Goal: Find specific page/section: Find specific page/section

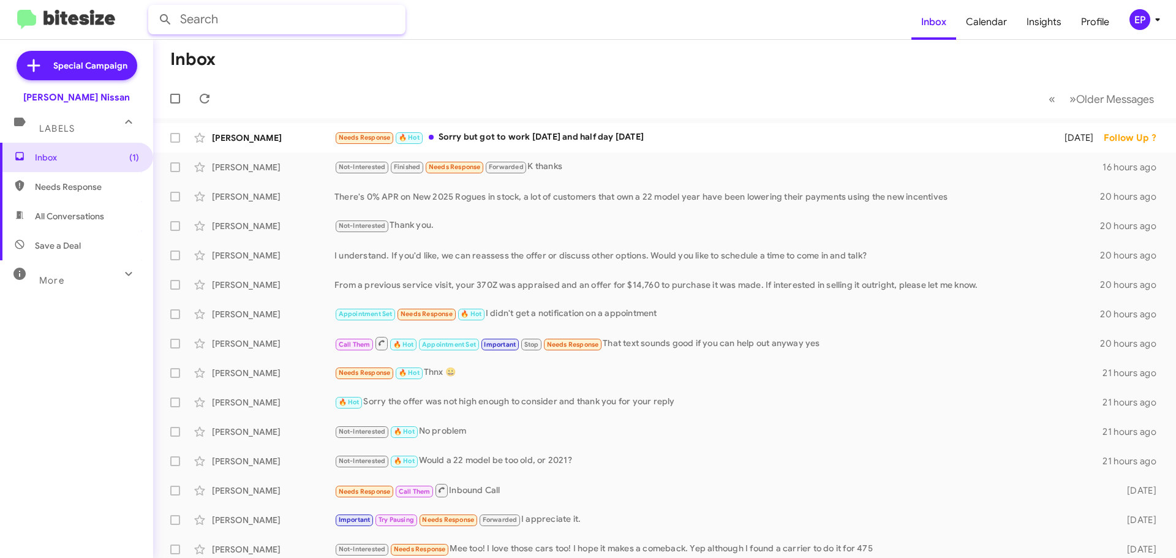
click at [251, 22] on input "text" at bounding box center [276, 19] width 257 height 29
click at [153, 7] on button at bounding box center [165, 19] width 24 height 24
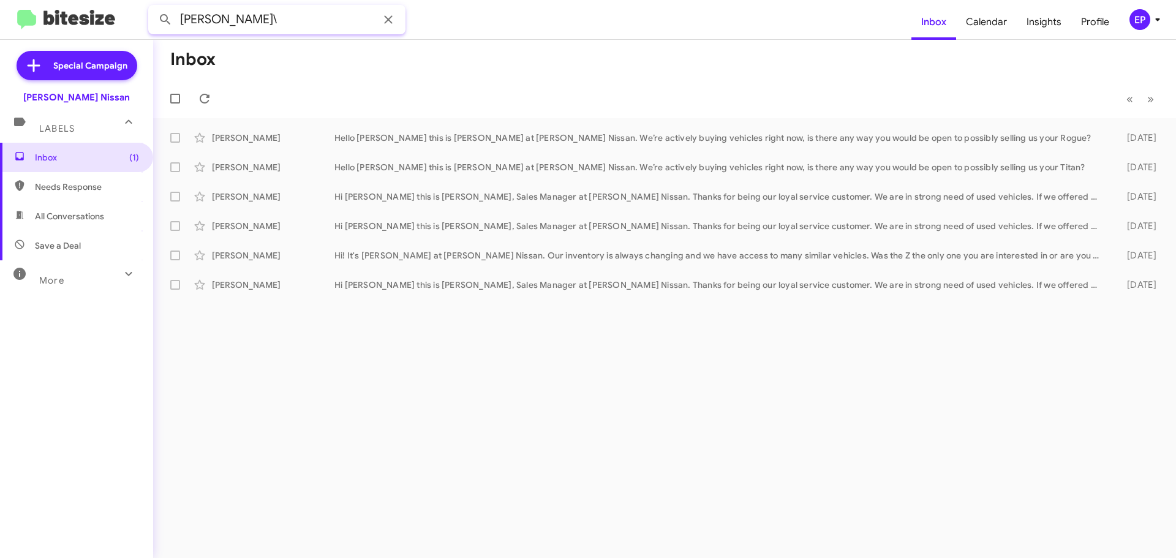
drag, startPoint x: 322, startPoint y: 22, endPoint x: -39, endPoint y: 22, distance: 360.7
click at [0, 22] on html "[PERSON_NAME]\ Inbox Calendar Insights Profile EP Special Campaign [PERSON_NAME…" at bounding box center [588, 279] width 1176 height 558
click at [153, 7] on button at bounding box center [165, 19] width 24 height 24
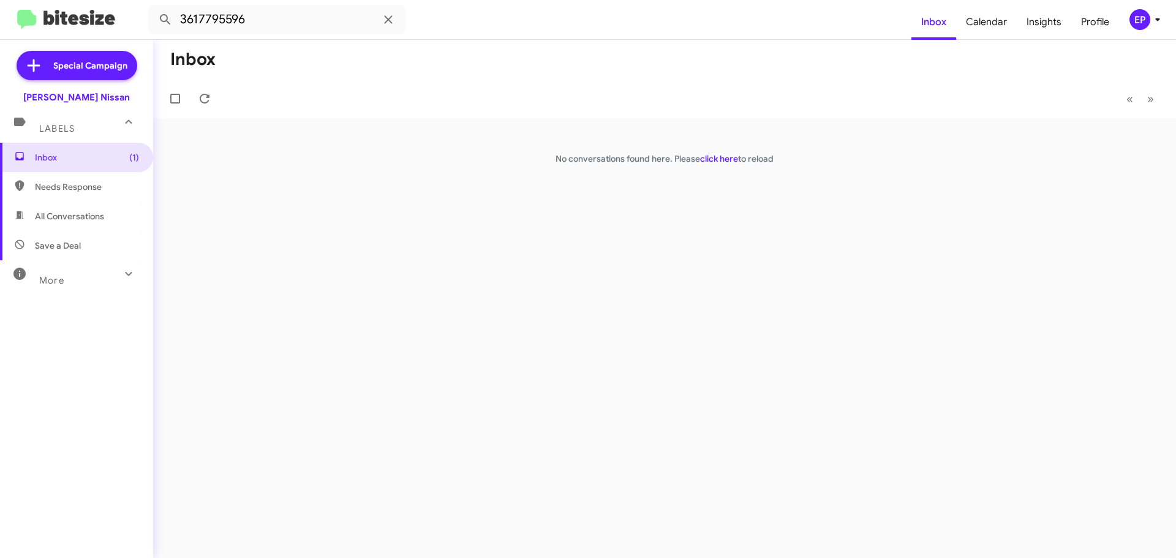
click at [59, 219] on span "All Conversations" at bounding box center [69, 216] width 69 height 12
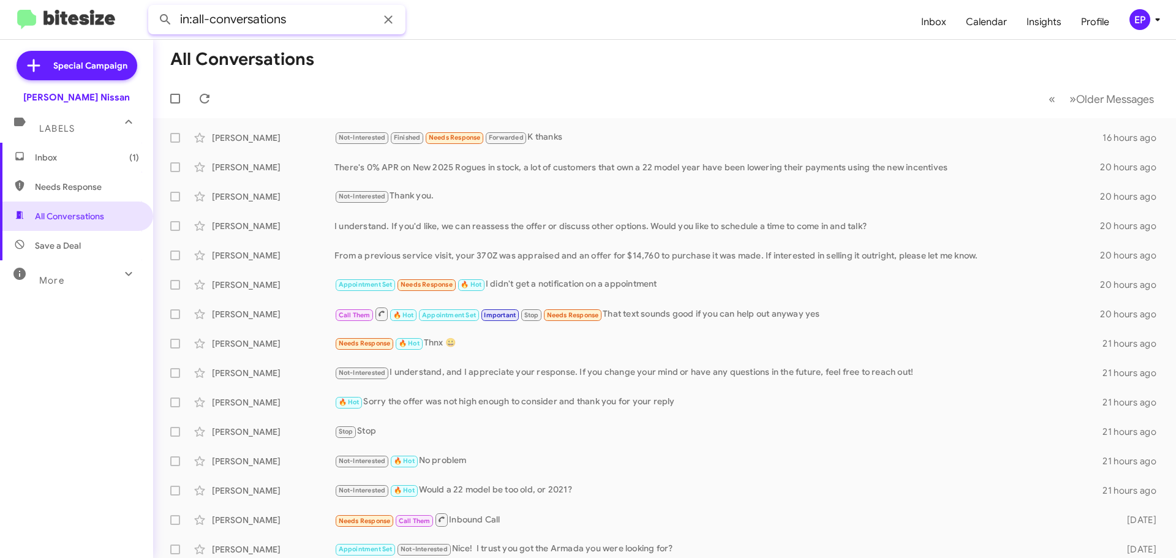
click at [300, 18] on input "in:all-conversations" at bounding box center [276, 19] width 257 height 29
type input "in:all-conversations 3617795596"
click at [153, 7] on button at bounding box center [165, 19] width 24 height 24
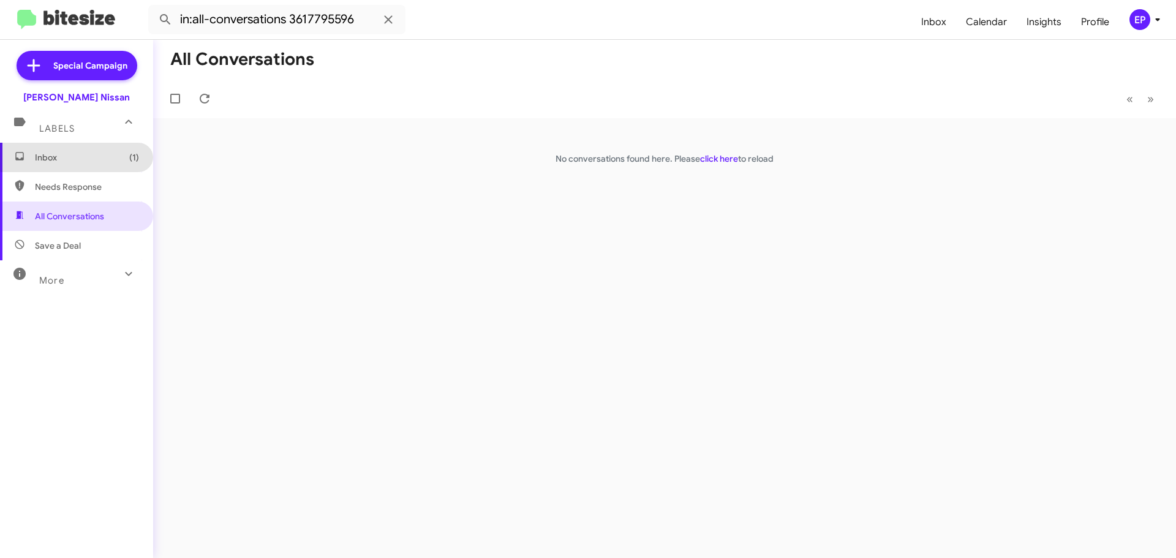
click at [83, 156] on span "Inbox (1)" at bounding box center [87, 157] width 104 height 12
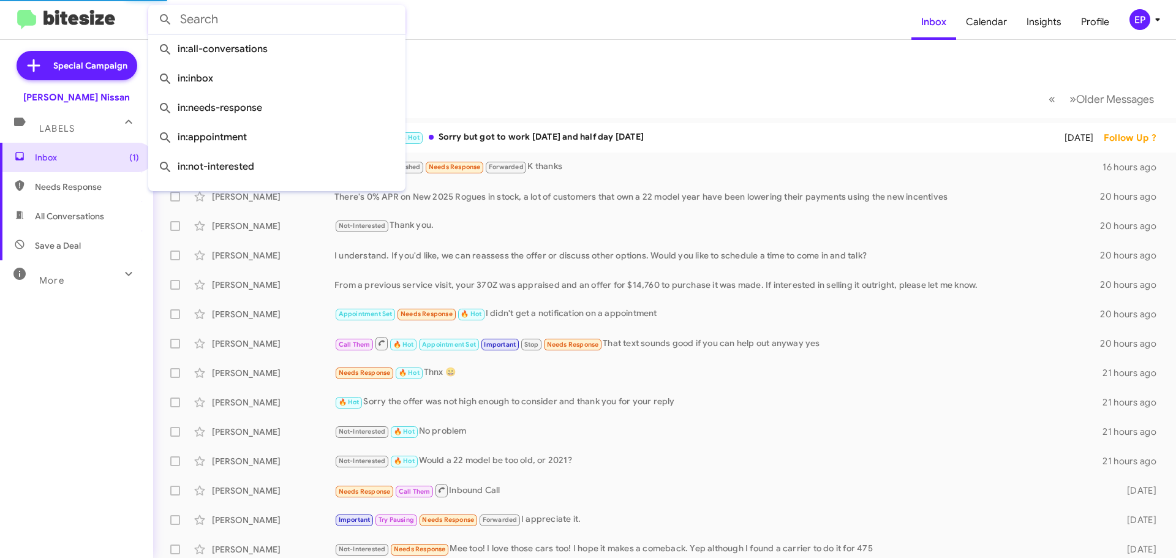
click at [266, 20] on input "text" at bounding box center [276, 19] width 257 height 29
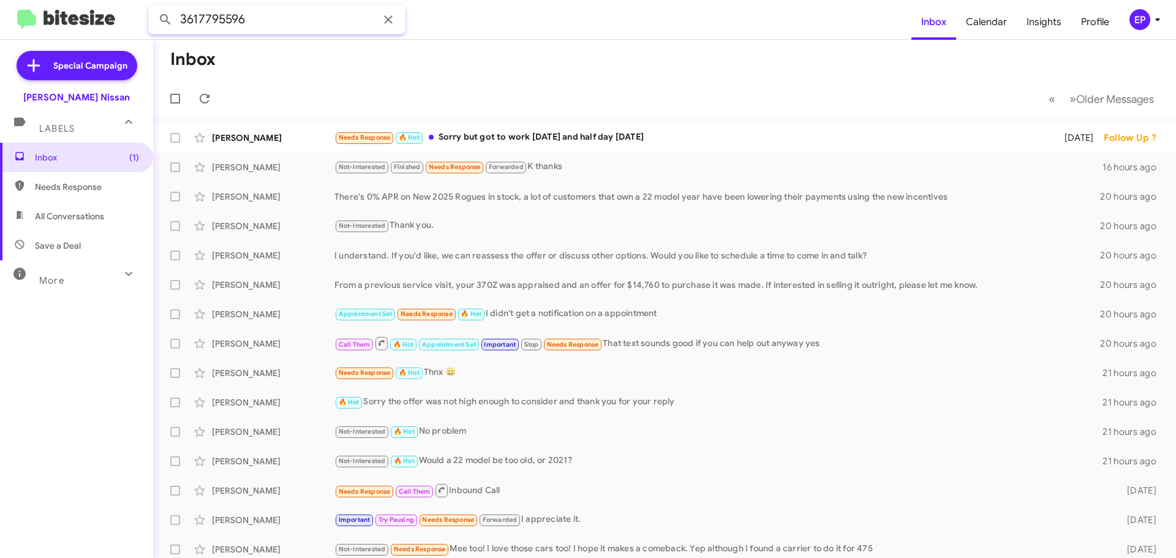
click at [153, 7] on button at bounding box center [165, 19] width 24 height 24
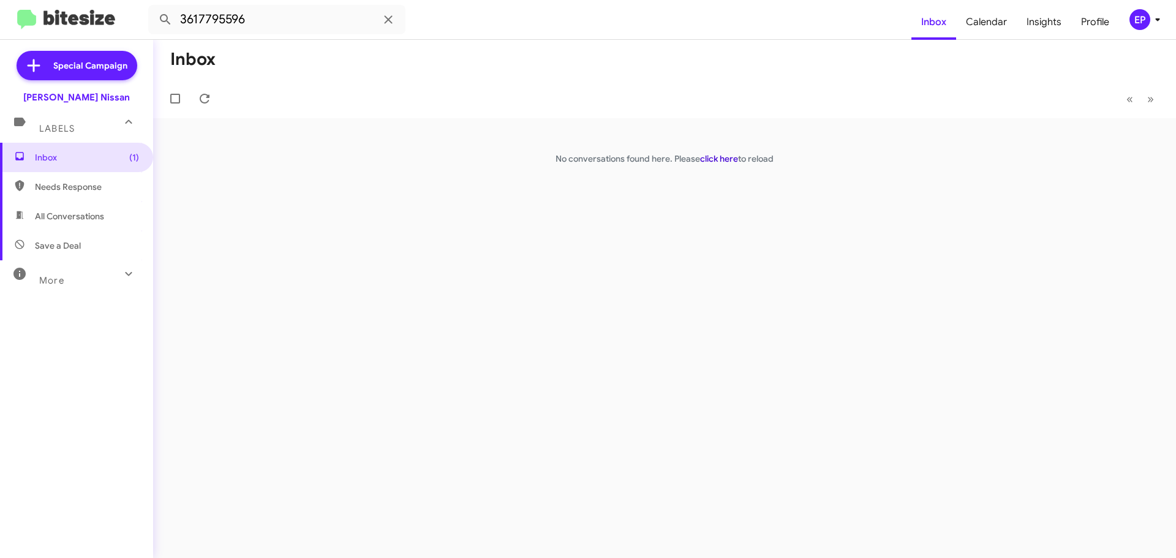
click at [726, 159] on link "click here" at bounding box center [719, 158] width 38 height 11
click at [559, 200] on div "Inbox « Previous » Next No conversations found here. Please click here to reload" at bounding box center [664, 299] width 1023 height 518
click at [68, 219] on span "All Conversations" at bounding box center [69, 216] width 69 height 12
type input "in:all-conversations"
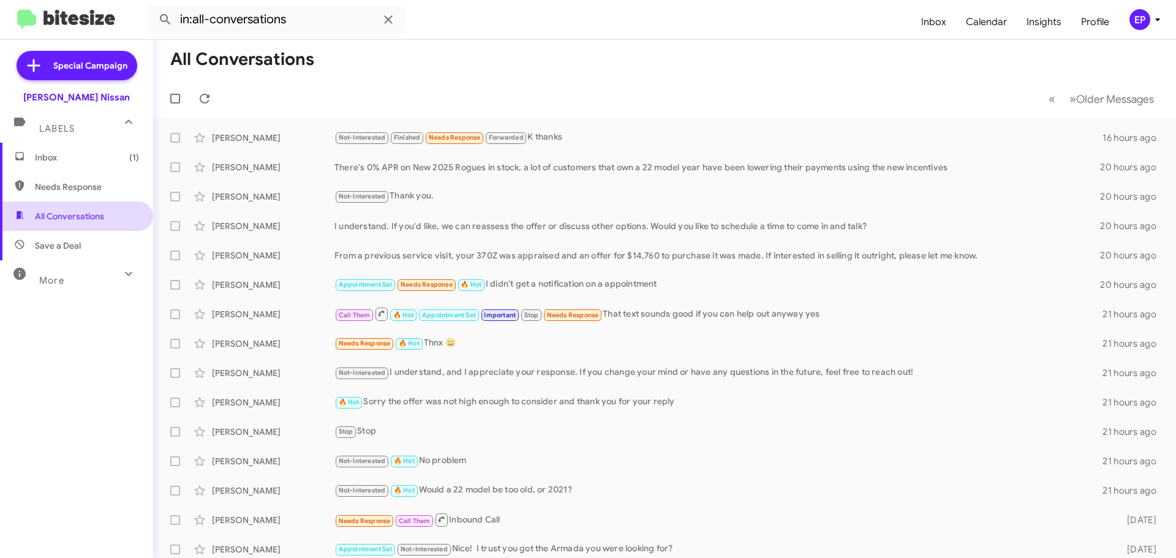
click at [51, 217] on span "All Conversations" at bounding box center [69, 216] width 69 height 12
